Goal: Use online tool/utility: Utilize a website feature to perform a specific function

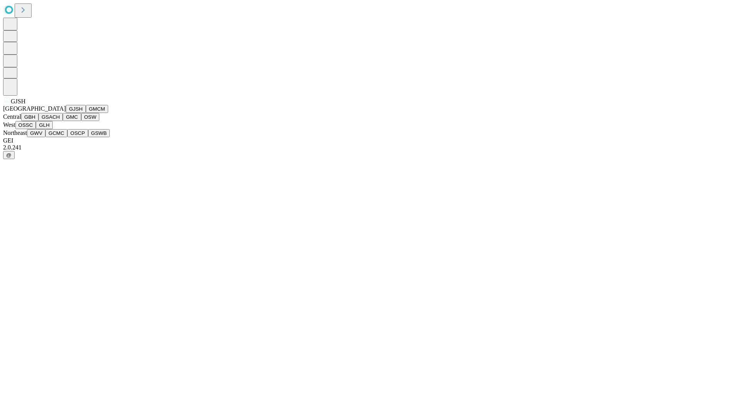
click at [66, 113] on button "GJSH" at bounding box center [76, 109] width 20 height 8
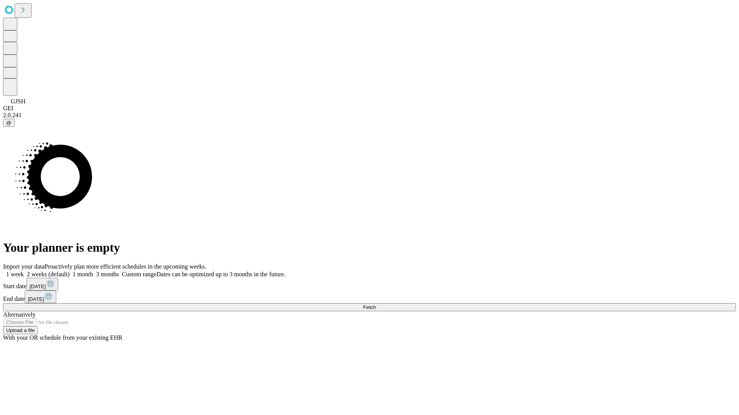
click at [70, 271] on label "2 weeks (default)" at bounding box center [47, 274] width 46 height 7
click at [375, 305] on span "Fetch" at bounding box center [369, 308] width 13 height 6
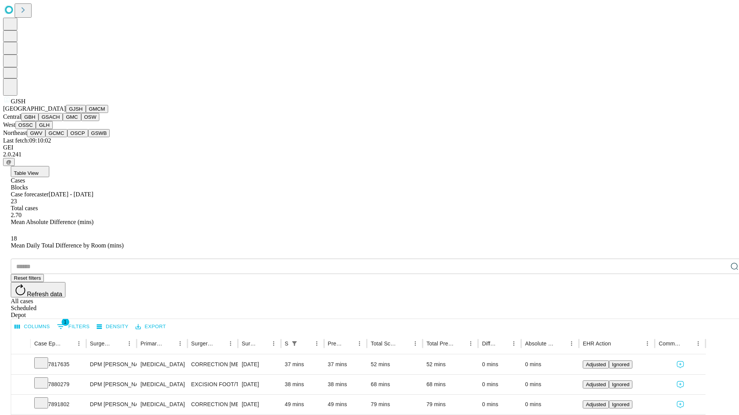
click at [86, 113] on button "GMCM" at bounding box center [97, 109] width 22 height 8
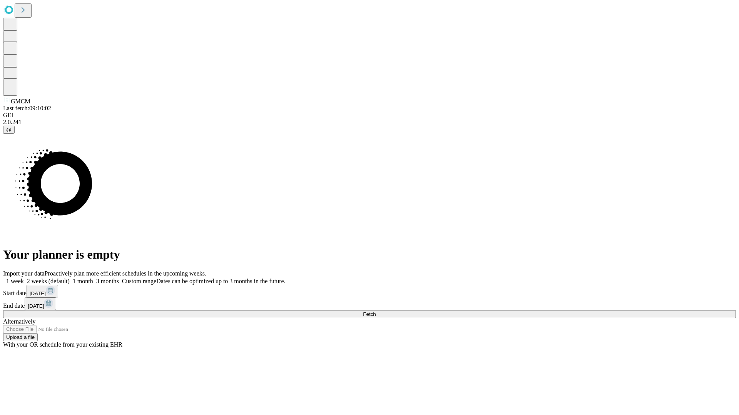
click at [70, 278] on label "2 weeks (default)" at bounding box center [47, 281] width 46 height 7
click at [375, 312] on span "Fetch" at bounding box center [369, 315] width 13 height 6
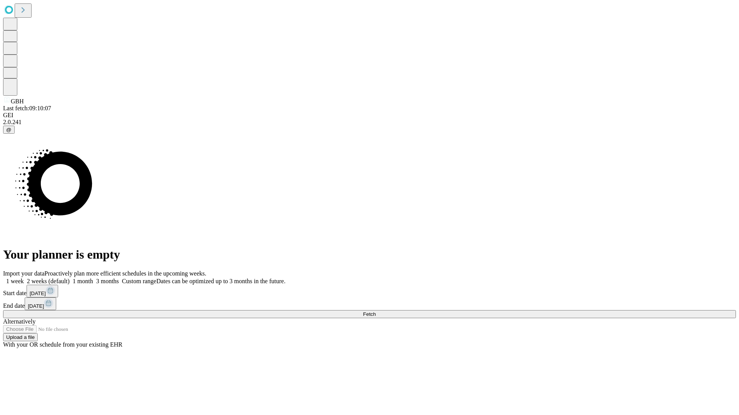
click at [70, 278] on label "2 weeks (default)" at bounding box center [47, 281] width 46 height 7
click at [375, 312] on span "Fetch" at bounding box center [369, 315] width 13 height 6
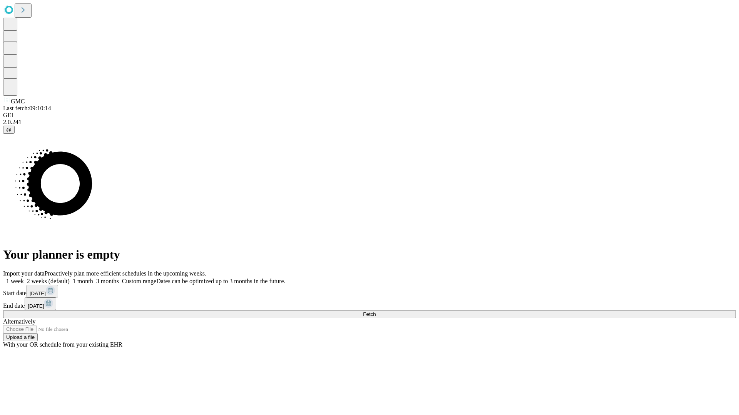
click at [70, 278] on label "2 weeks (default)" at bounding box center [47, 281] width 46 height 7
click at [375, 312] on span "Fetch" at bounding box center [369, 315] width 13 height 6
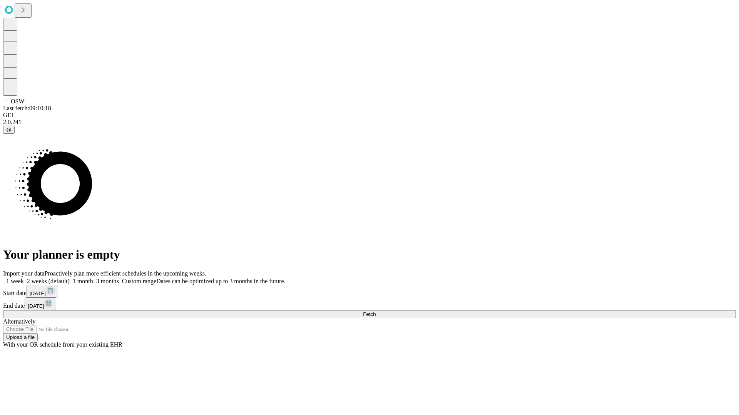
click at [70, 278] on label "2 weeks (default)" at bounding box center [47, 281] width 46 height 7
click at [375, 312] on span "Fetch" at bounding box center [369, 315] width 13 height 6
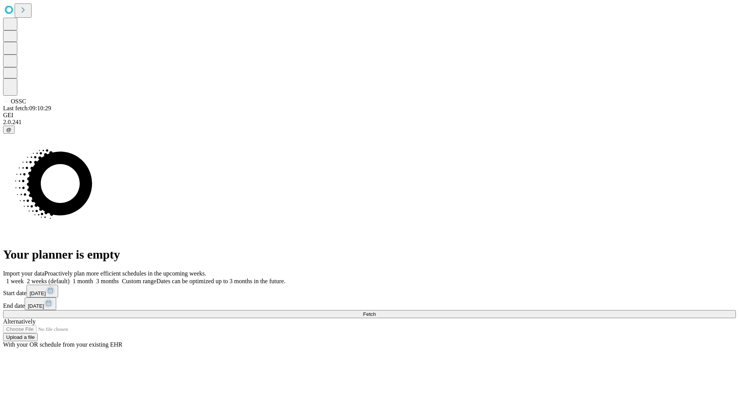
click at [70, 278] on label "2 weeks (default)" at bounding box center [47, 281] width 46 height 7
click at [375, 312] on span "Fetch" at bounding box center [369, 315] width 13 height 6
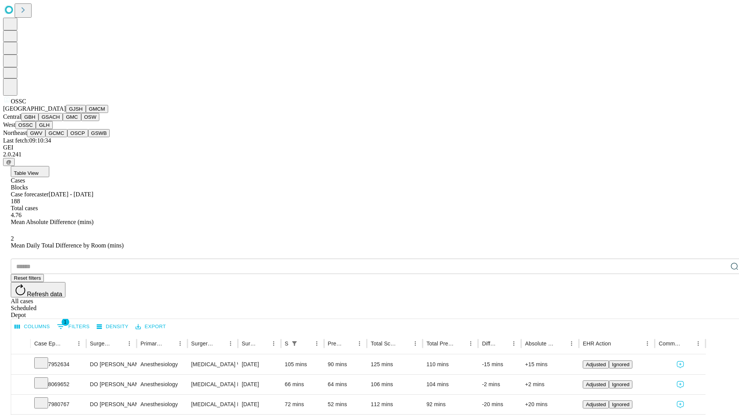
click at [52, 129] on button "GLH" at bounding box center [44, 125] width 17 height 8
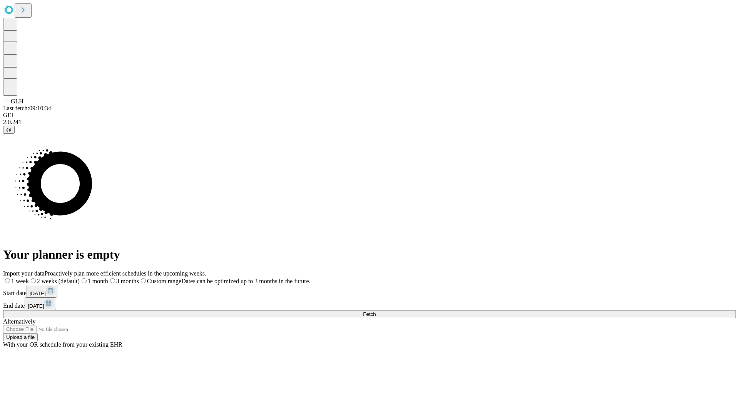
click at [80, 278] on label "2 weeks (default)" at bounding box center [54, 281] width 51 height 7
click at [375, 312] on span "Fetch" at bounding box center [369, 315] width 13 height 6
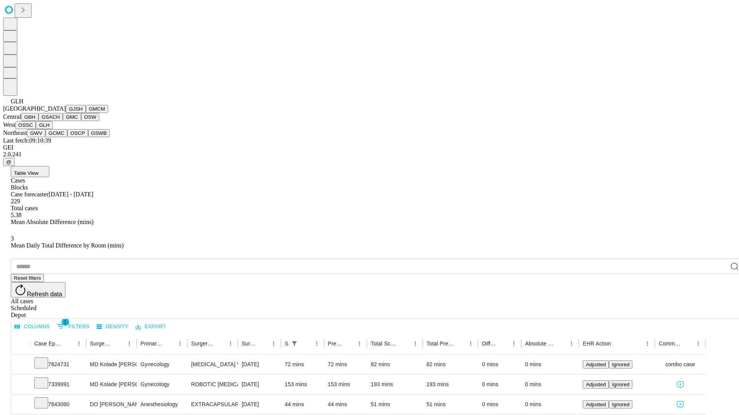
click at [45, 137] on button "GWV" at bounding box center [36, 133] width 18 height 8
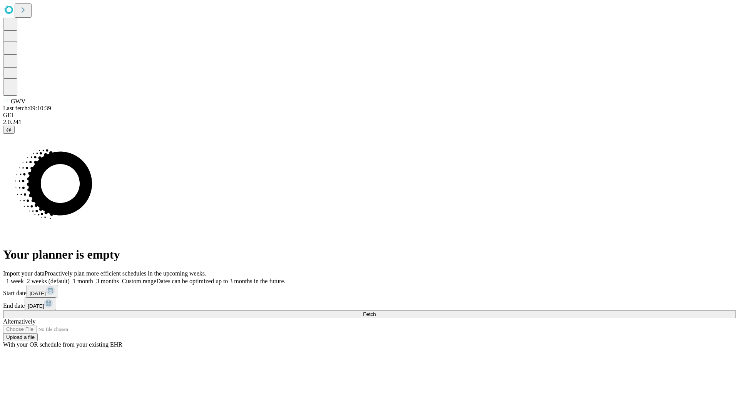
click at [375, 312] on span "Fetch" at bounding box center [369, 315] width 13 height 6
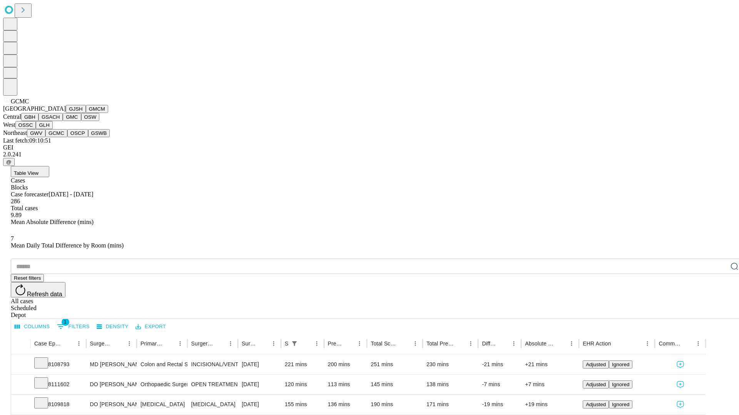
click at [67, 137] on button "OSCP" at bounding box center [77, 133] width 21 height 8
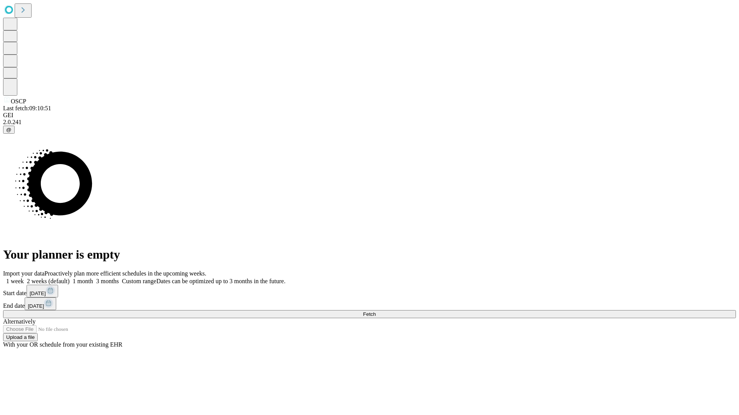
click at [70, 278] on label "2 weeks (default)" at bounding box center [47, 281] width 46 height 7
click at [375, 312] on span "Fetch" at bounding box center [369, 315] width 13 height 6
